Goal: Go to known website: Go to known website

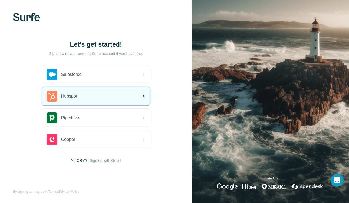
click at [106, 98] on div "Hubspot" at bounding box center [96, 96] width 108 height 18
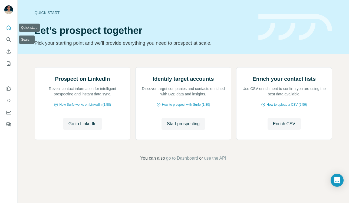
click at [8, 29] on icon "Quick start" at bounding box center [8, 27] width 5 height 5
click at [88, 130] on button "Go to LinkedIn" at bounding box center [82, 124] width 39 height 12
